Goal: Obtain resource: Obtain resource

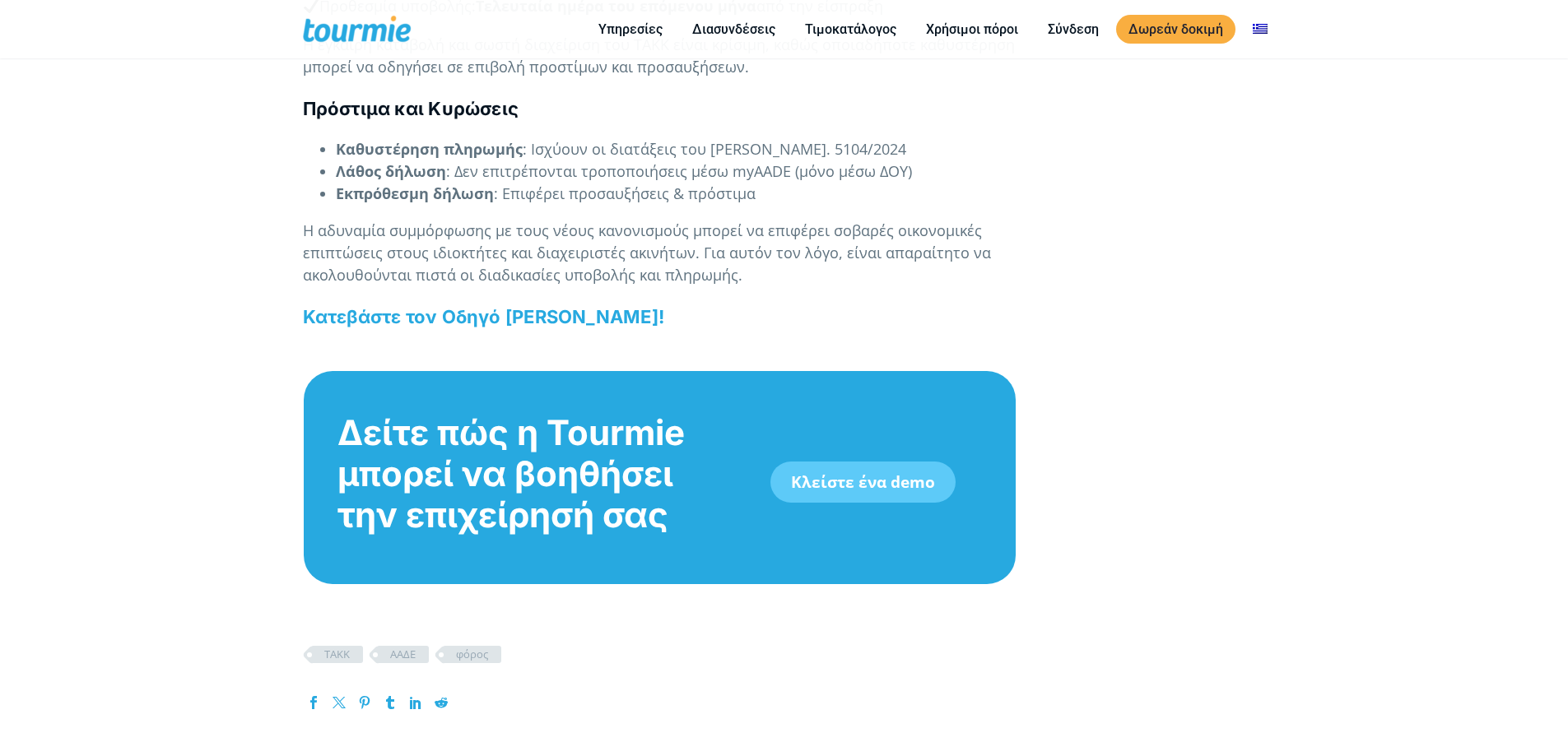
scroll to position [2358, 0]
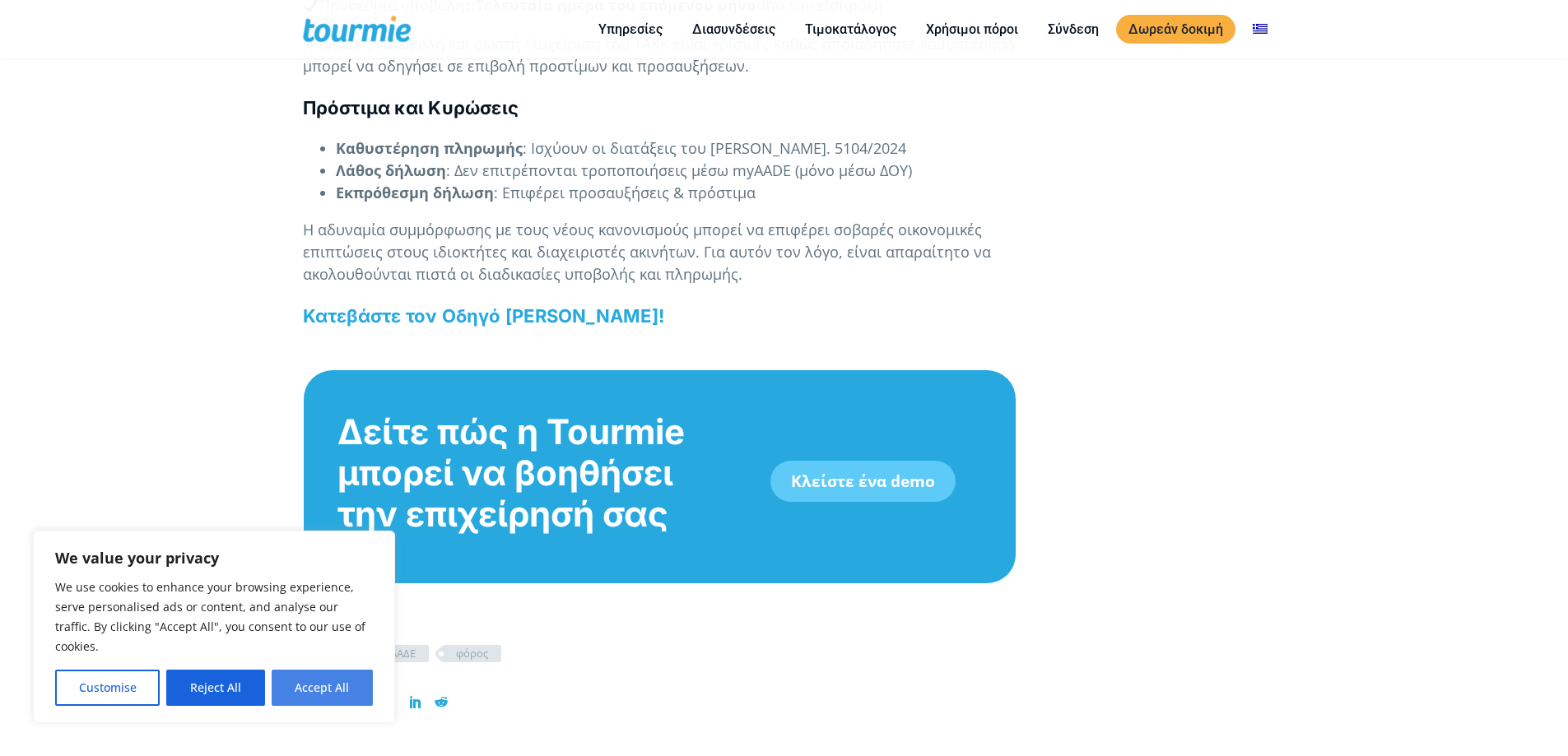
click at [334, 689] on button "Accept All" at bounding box center [322, 687] width 102 height 36
checkbox input "true"
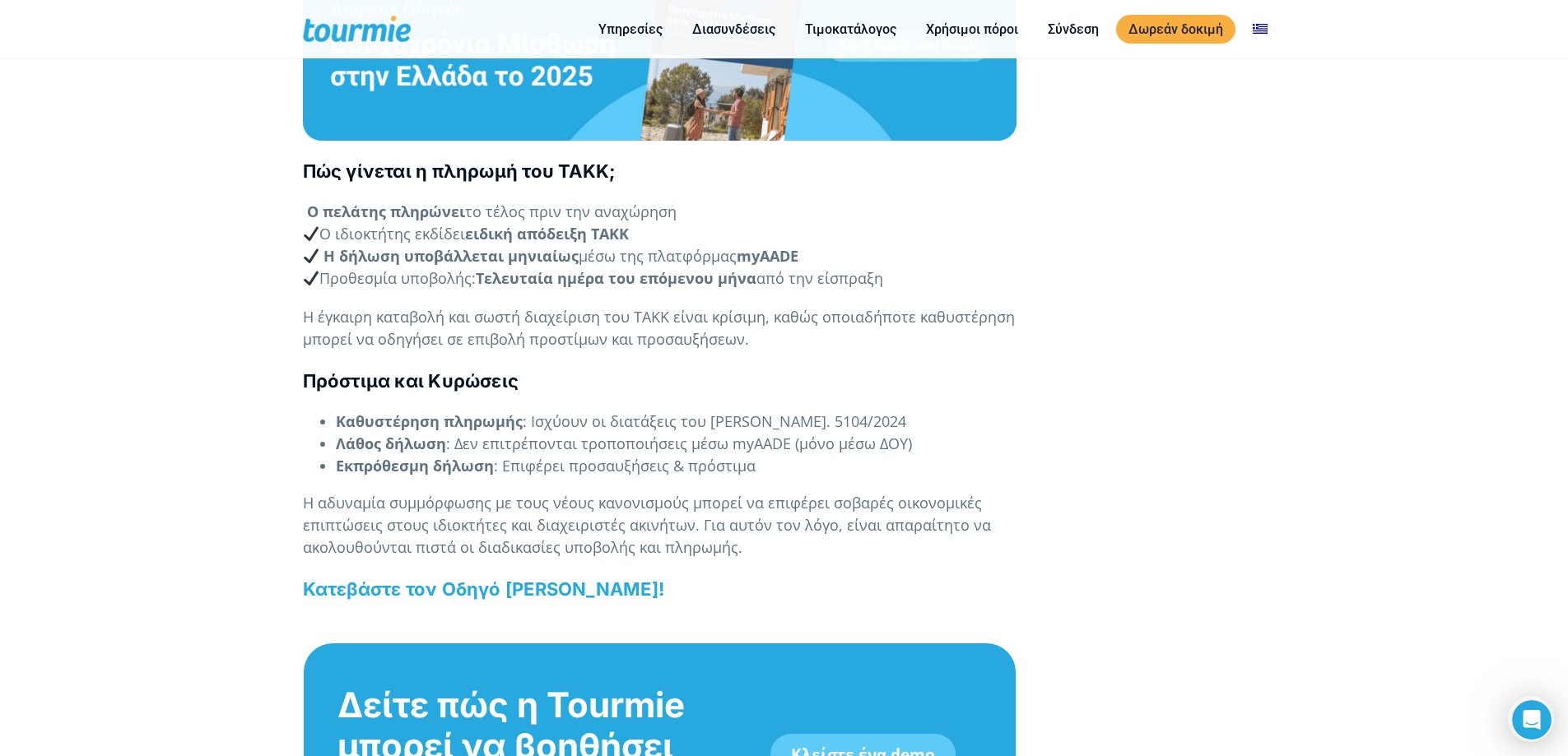
scroll to position [2076, 0]
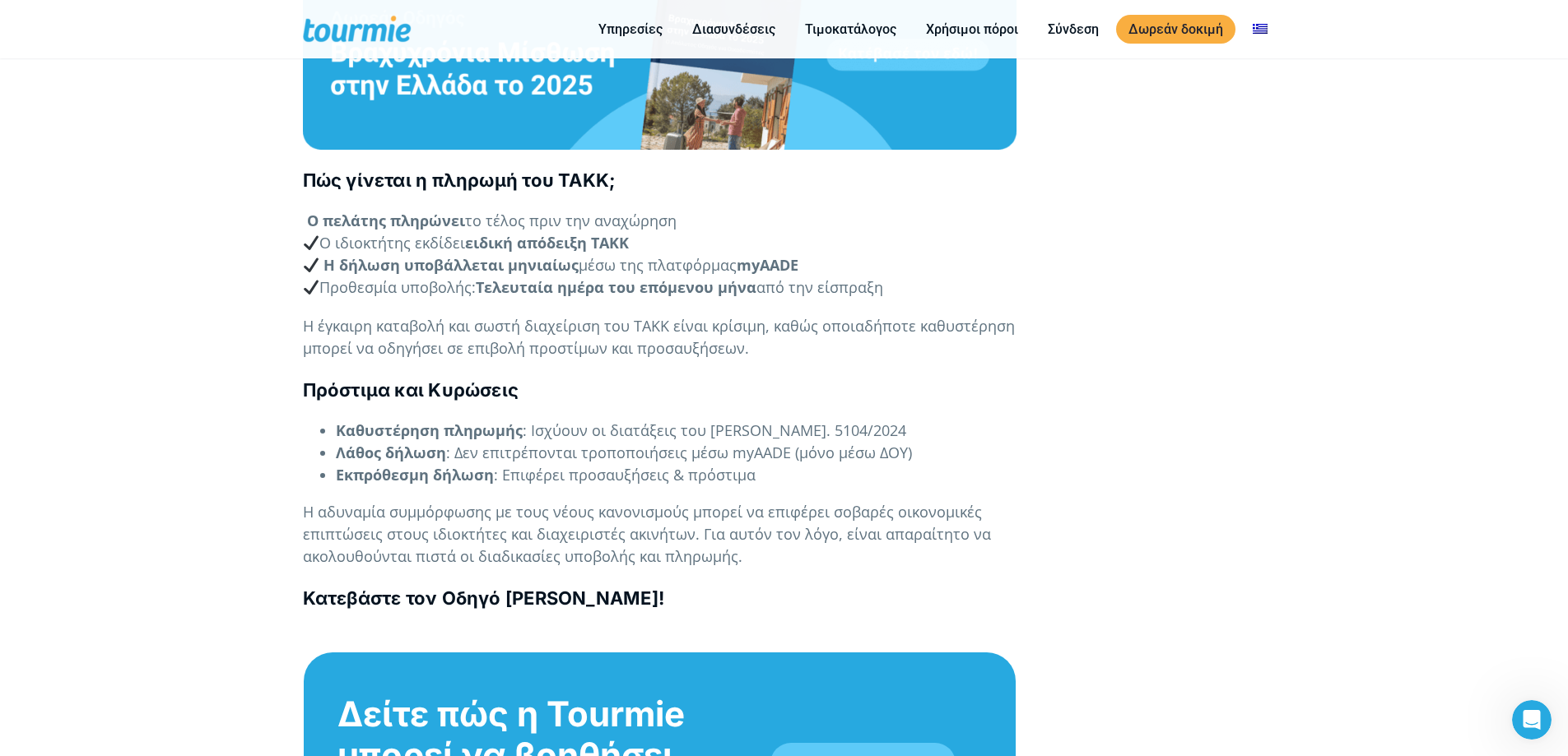
click at [523, 609] on b "Κατεβάστε τον Οδηγό Βραχυχρόνιας Μίσθωσης!" at bounding box center [483, 598] width 362 height 21
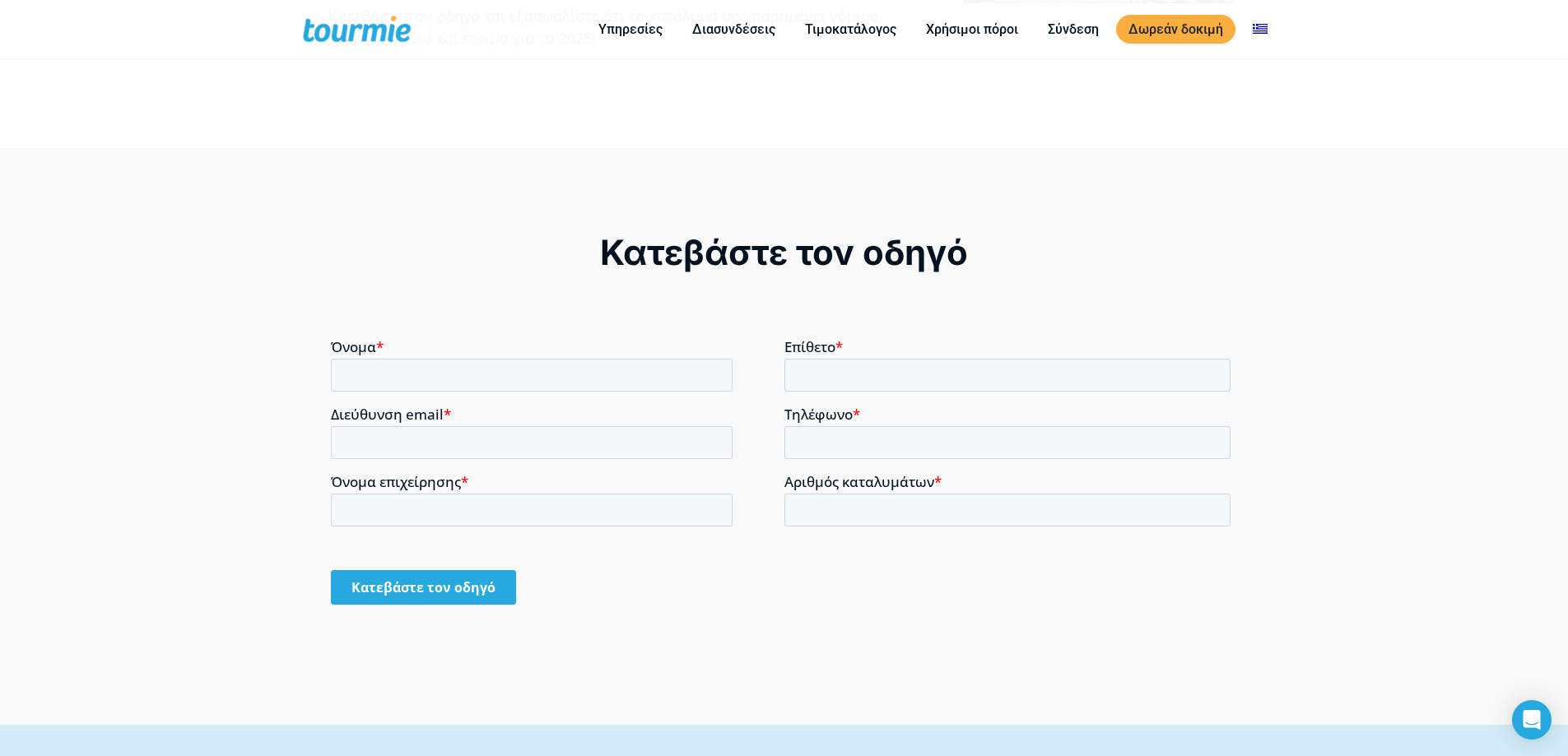
scroll to position [1212, 0]
